Goal: Task Accomplishment & Management: Use online tool/utility

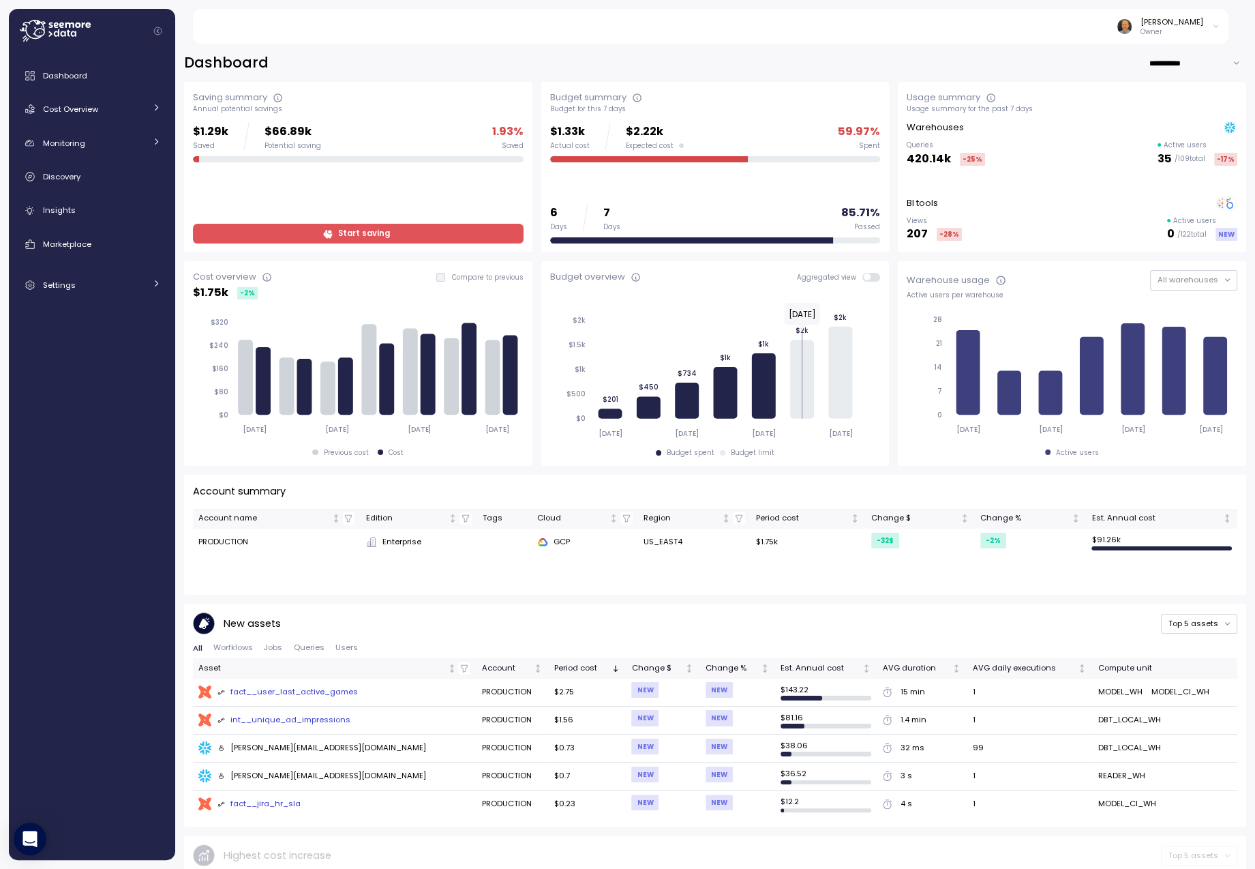
click at [345, 231] on span "Start saving" at bounding box center [364, 233] width 52 height 18
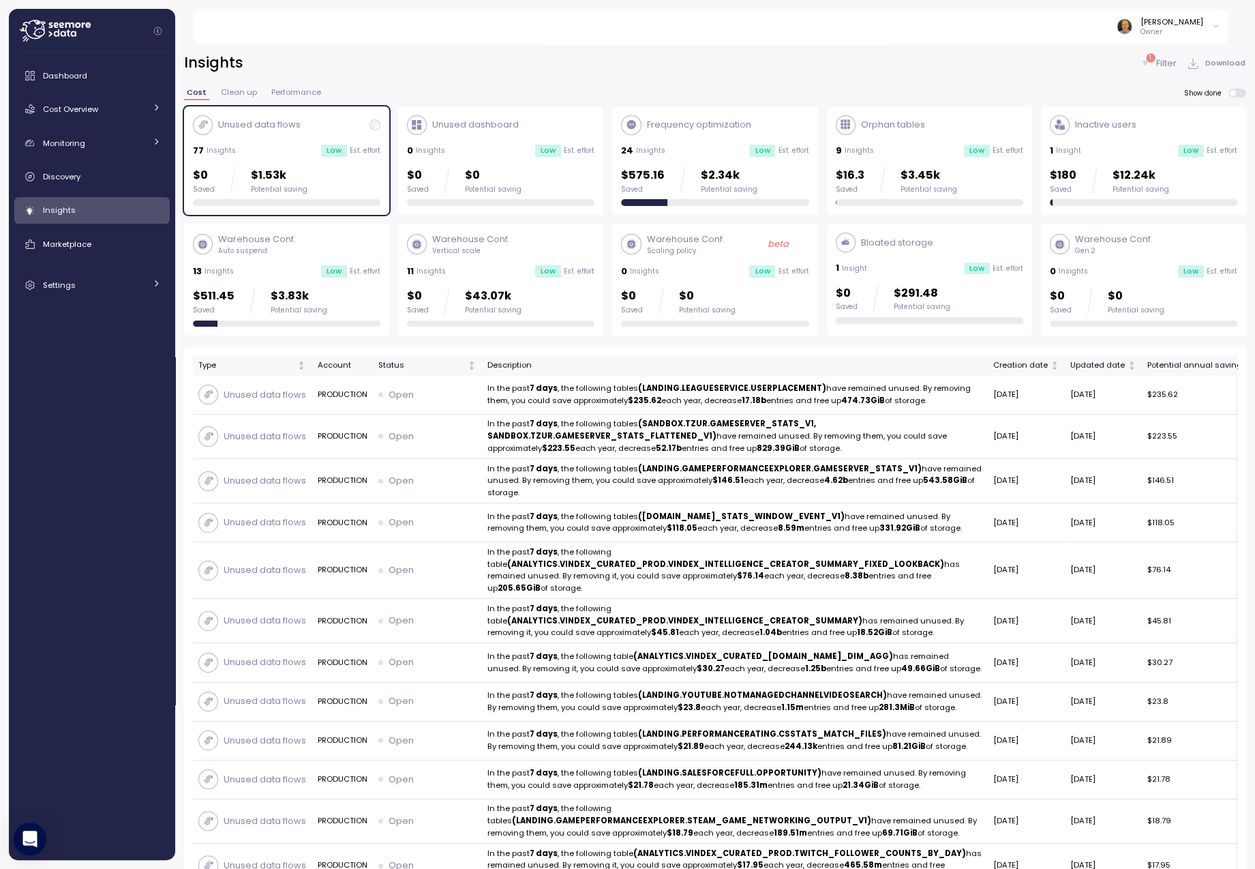
click at [303, 141] on div "Unused data flows 77 Insights Low Est. effort $0 Saved $1.53k Potential saving" at bounding box center [287, 160] width 188 height 91
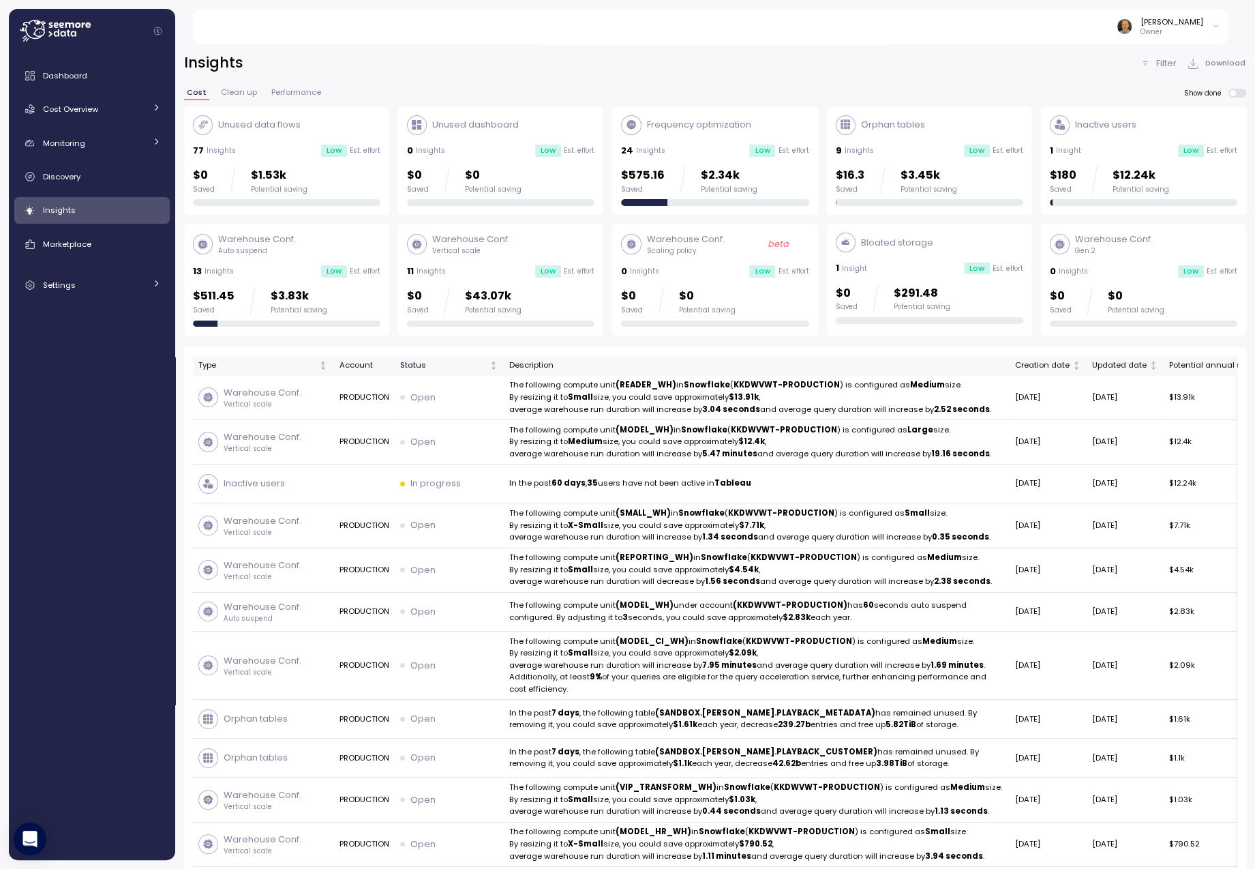
click at [664, 132] on div "Frequency optimization" at bounding box center [686, 125] width 130 height 20
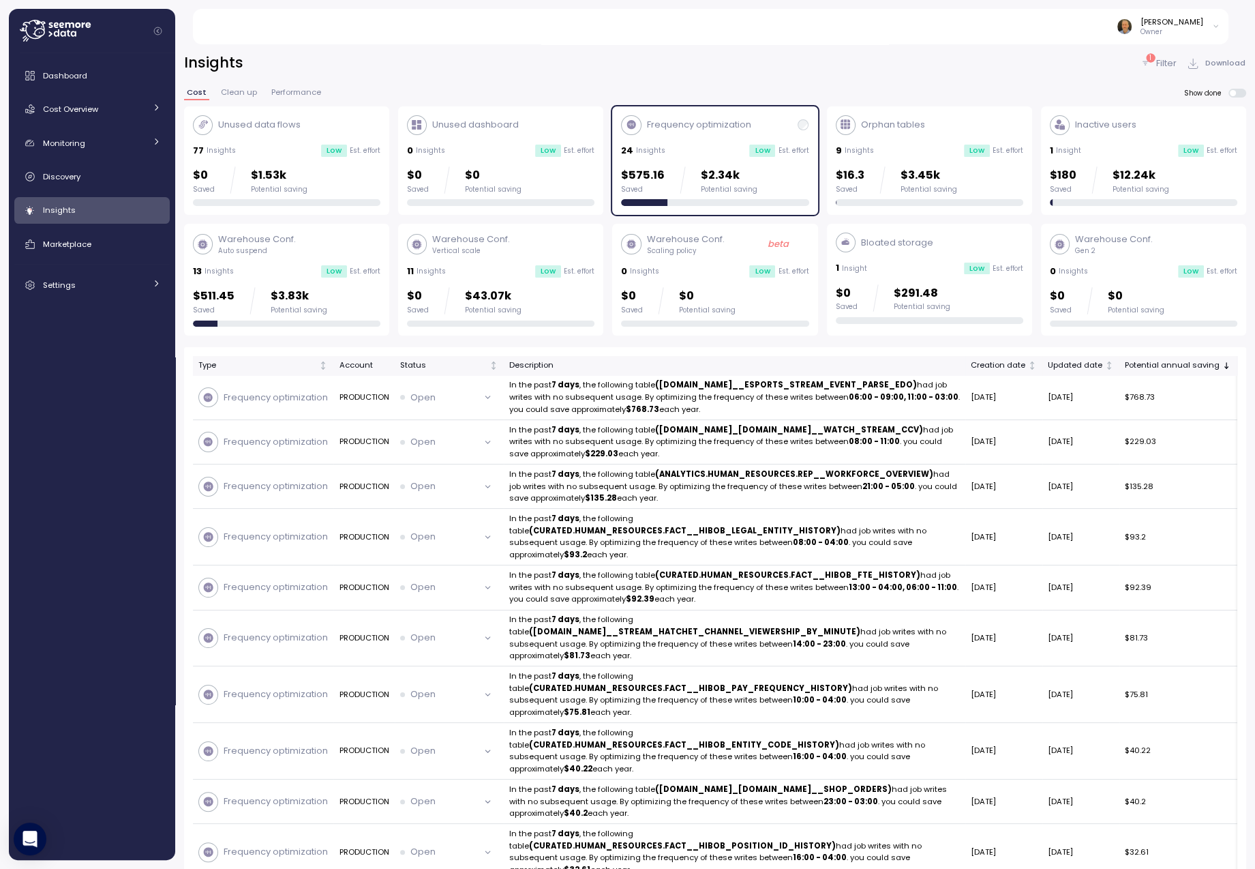
scroll to position [14, 0]
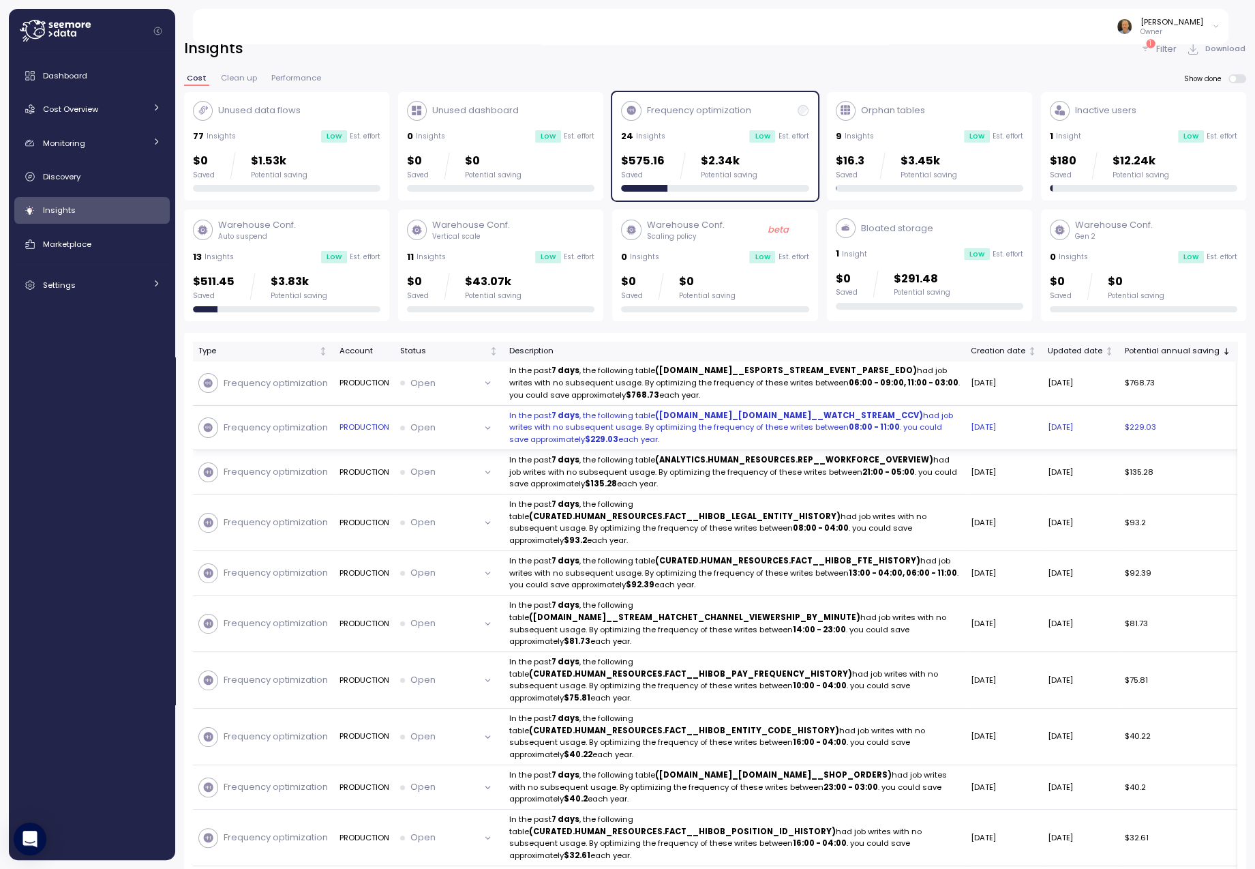
drag, startPoint x: 738, startPoint y: 466, endPoint x: 507, endPoint y: 430, distance: 233.3
click at [507, 430] on td "In the past 7 days , the following table ([DOMAIN_NAME]_[DOMAIN_NAME]__WATCH_ST…" at bounding box center [735, 428] width 462 height 44
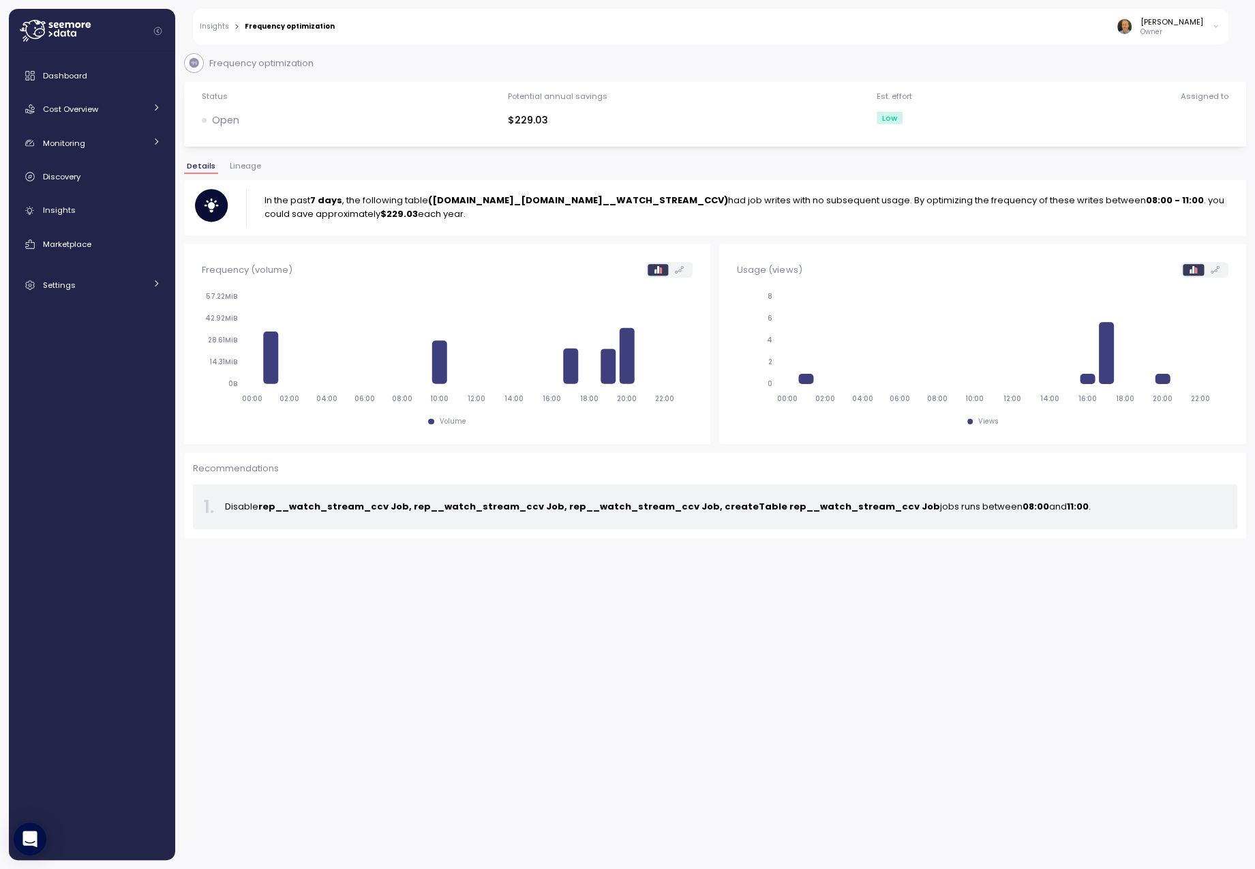
drag, startPoint x: 488, startPoint y: 220, endPoint x: 301, endPoint y: 184, distance: 190.2
click at [301, 184] on div "In the past 7 days , the following table ([DOMAIN_NAME]_[DOMAIN_NAME]__WATCH_ST…" at bounding box center [715, 208] width 1063 height 56
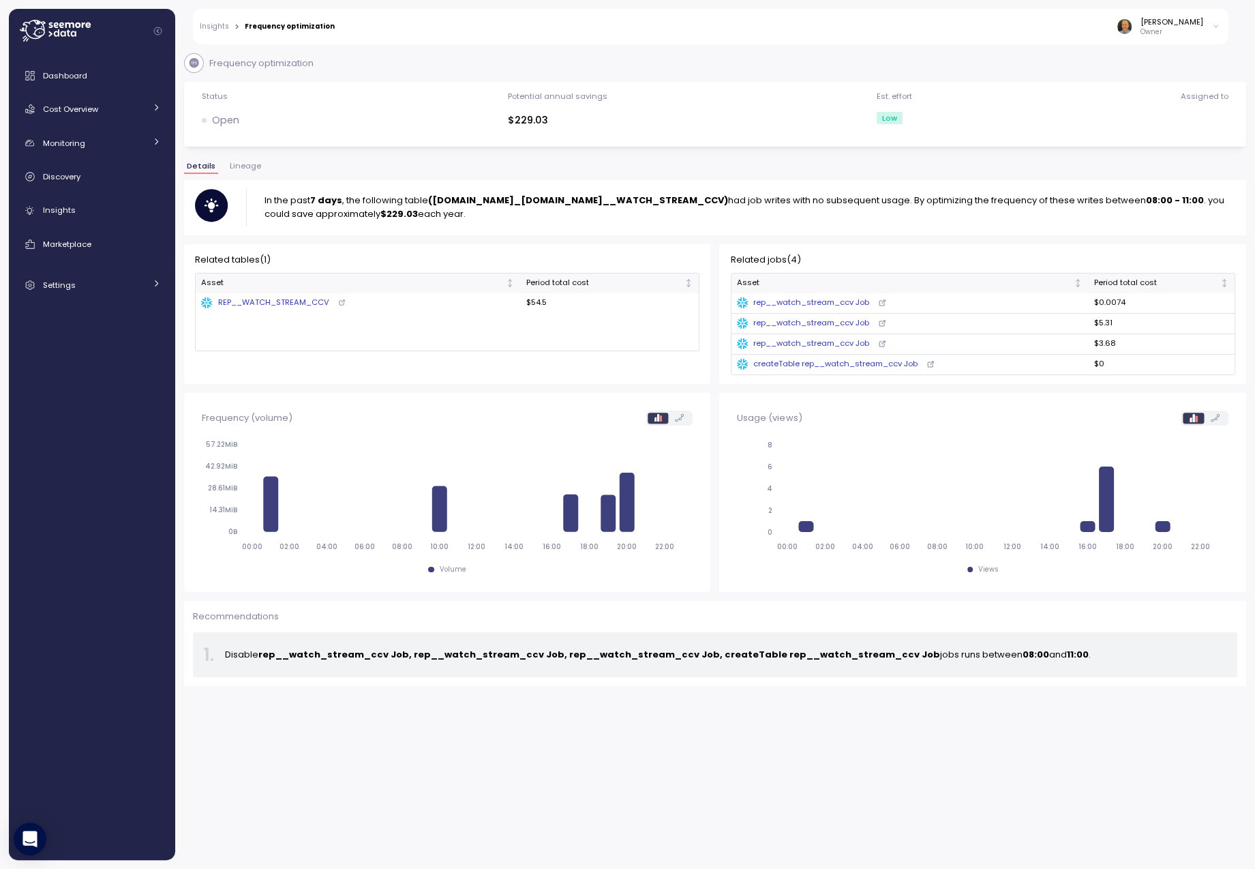
copy p "In the past 7 days , the following table ([DOMAIN_NAME]_[DOMAIN_NAME]__WATCH_ST…"
